Goal: Navigation & Orientation: Find specific page/section

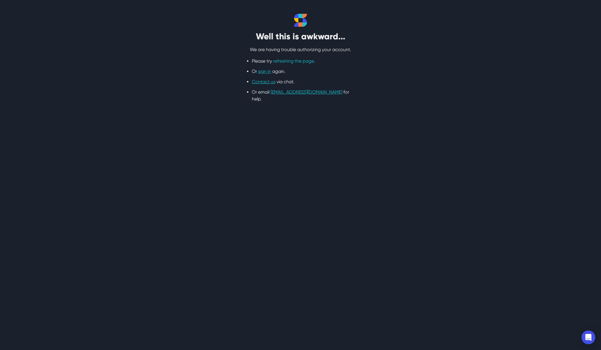
click at [292, 59] on link "refreshing the page" at bounding box center [293, 60] width 40 height 5
click at [269, 73] on link "sign in" at bounding box center [264, 71] width 13 height 5
click at [261, 70] on link "sign in" at bounding box center [264, 71] width 13 height 5
